Goal: Task Accomplishment & Management: Manage account settings

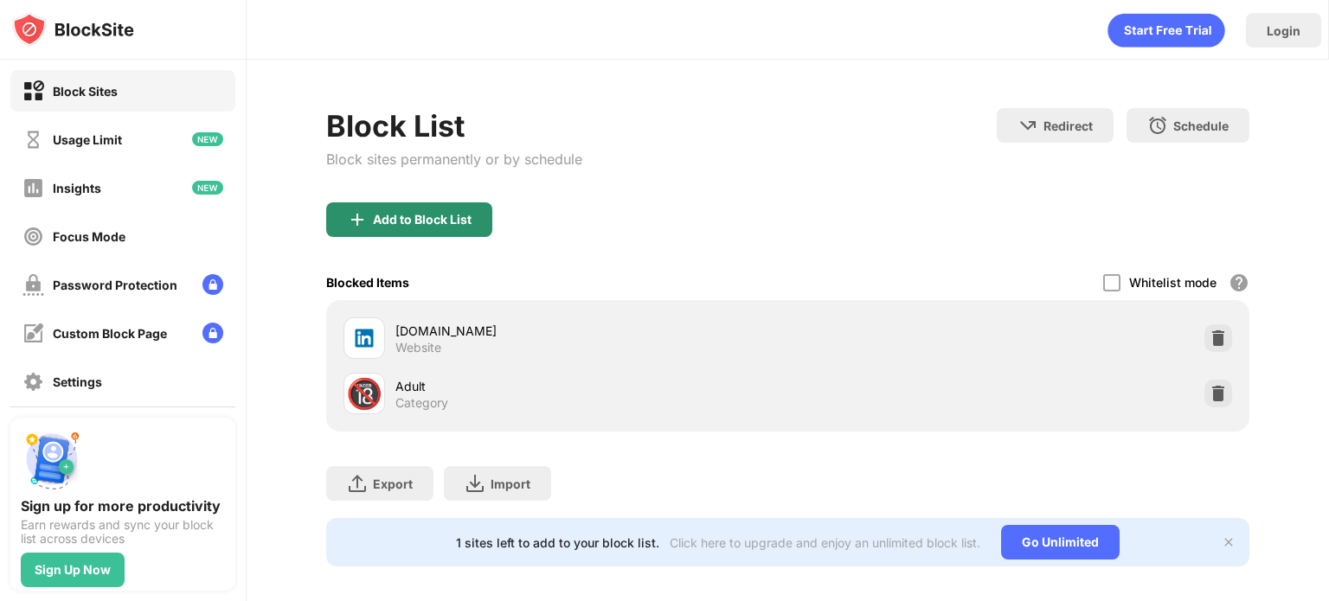
click at [462, 233] on div "Add to Block List" at bounding box center [409, 219] width 166 height 35
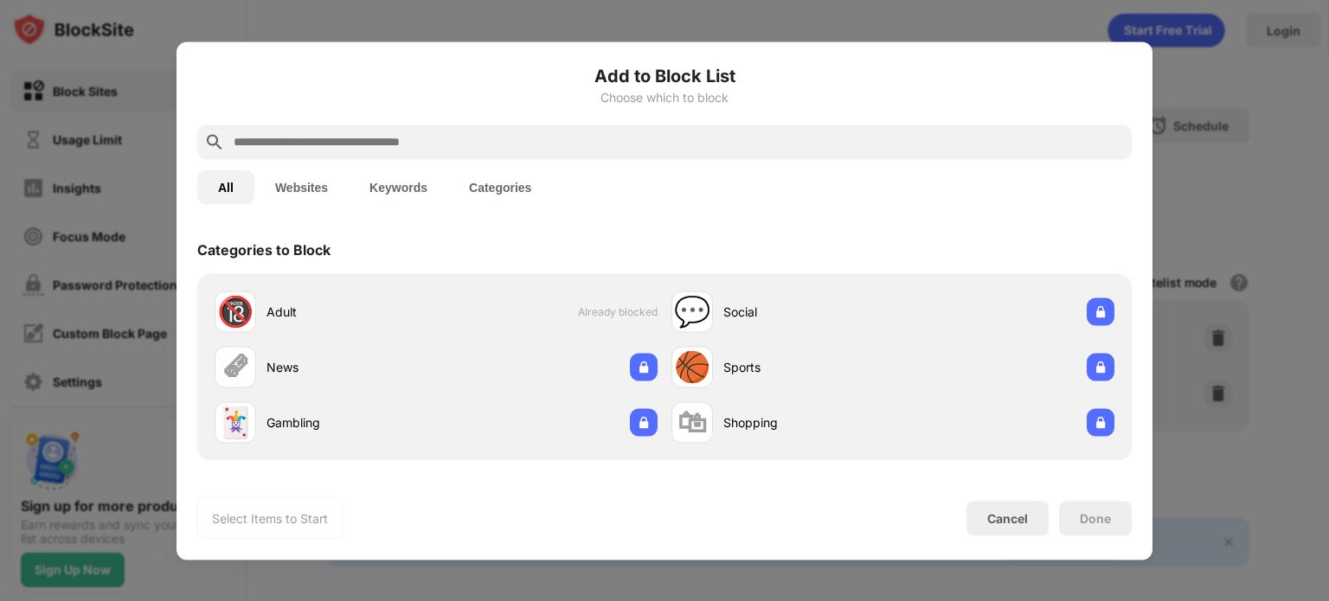
click at [292, 184] on button "Websites" at bounding box center [301, 187] width 94 height 35
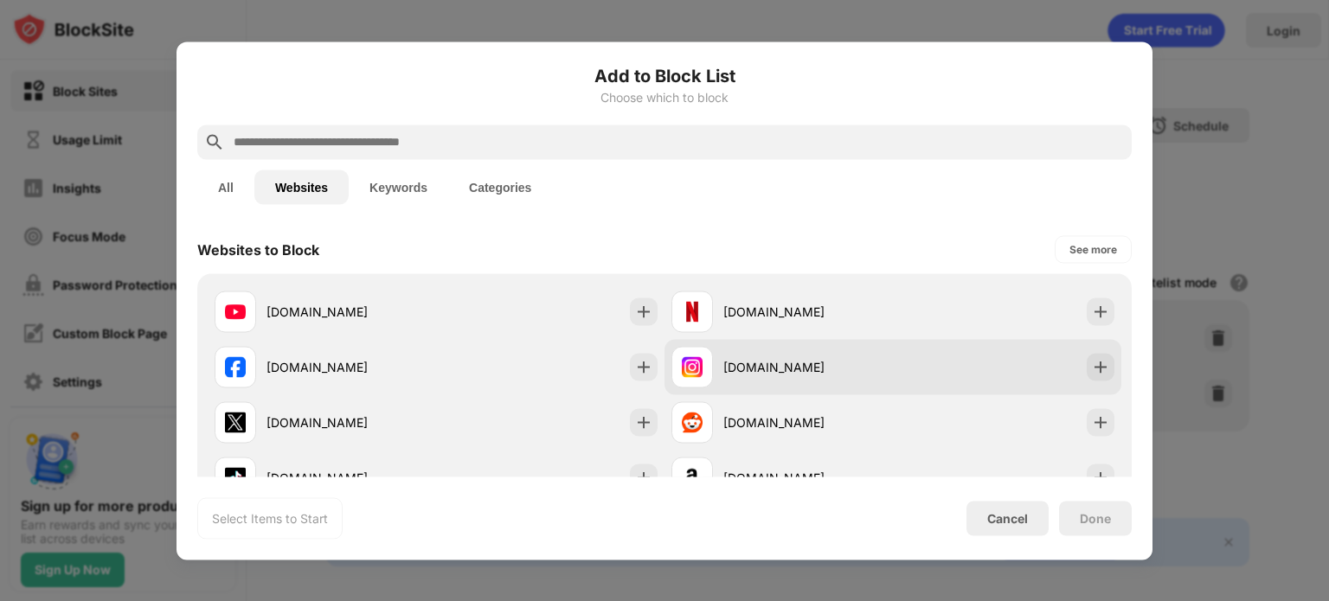
click at [952, 359] on div "[DOMAIN_NAME]" at bounding box center [892, 366] width 457 height 55
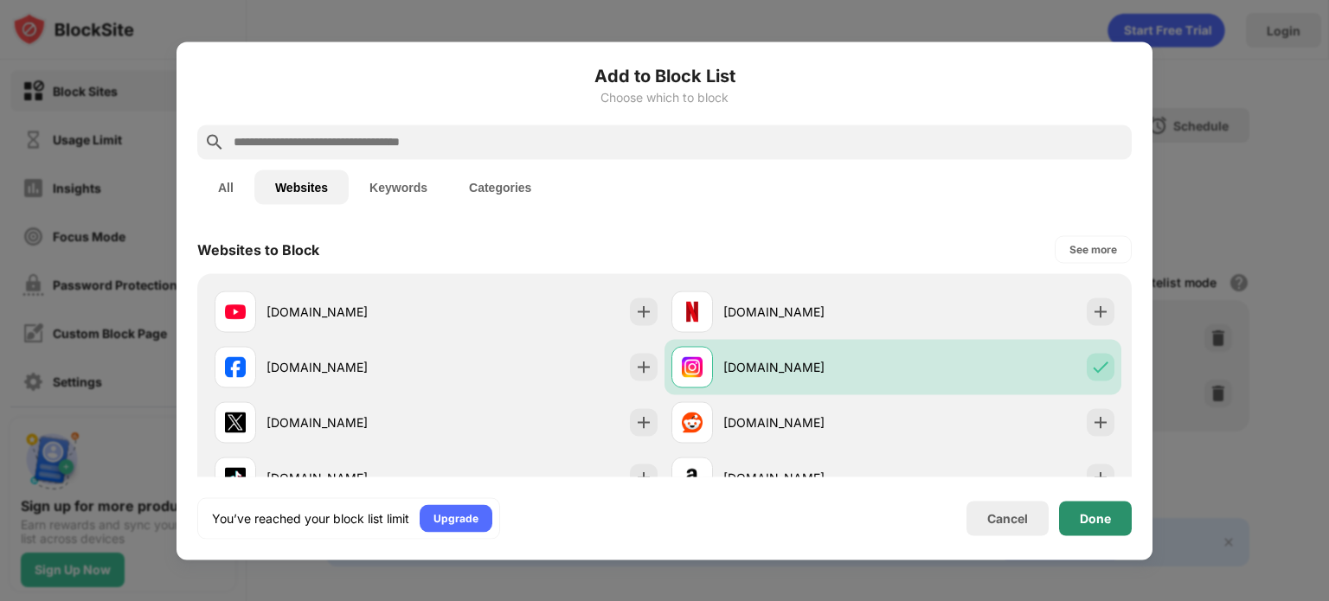
click at [1093, 521] on div "Done" at bounding box center [1095, 518] width 31 height 14
